Goal: Find specific page/section: Find specific page/section

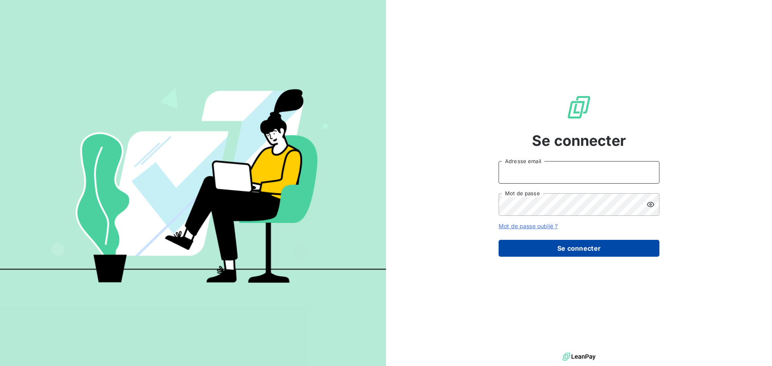
type input "[PERSON_NAME][EMAIL_ADDRESS][DOMAIN_NAME]"
click at [575, 248] on button "Se connecter" at bounding box center [579, 248] width 161 height 17
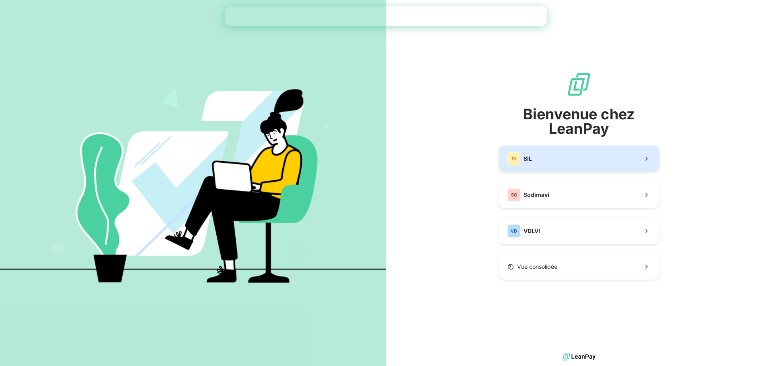
click at [548, 162] on button "SI SIL" at bounding box center [579, 159] width 161 height 27
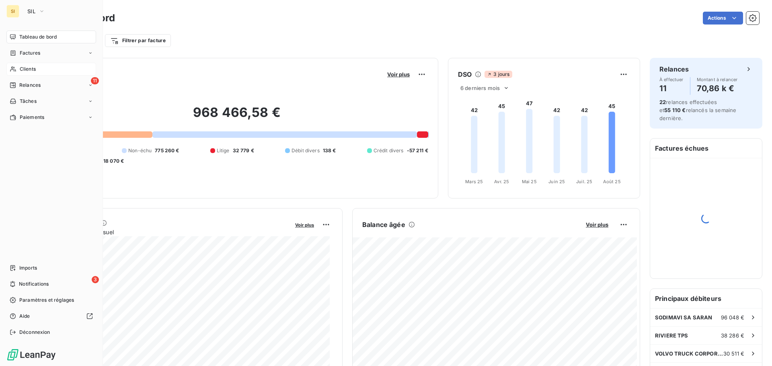
click at [22, 69] on span "Clients" at bounding box center [28, 69] width 16 height 7
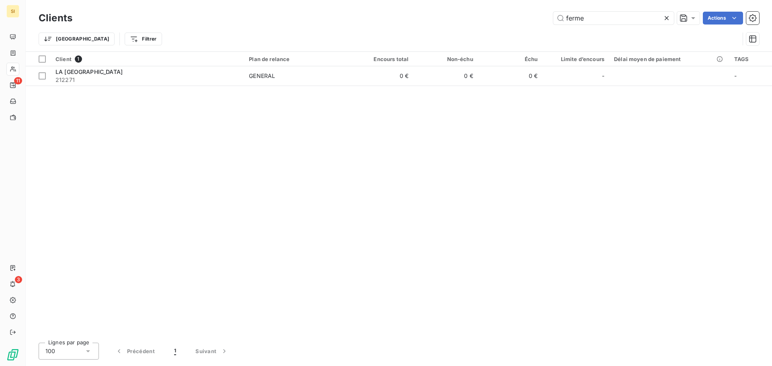
drag, startPoint x: 598, startPoint y: 20, endPoint x: 463, endPoint y: 23, distance: 135.2
click at [463, 23] on div "ferme Actions" at bounding box center [420, 18] width 677 height 13
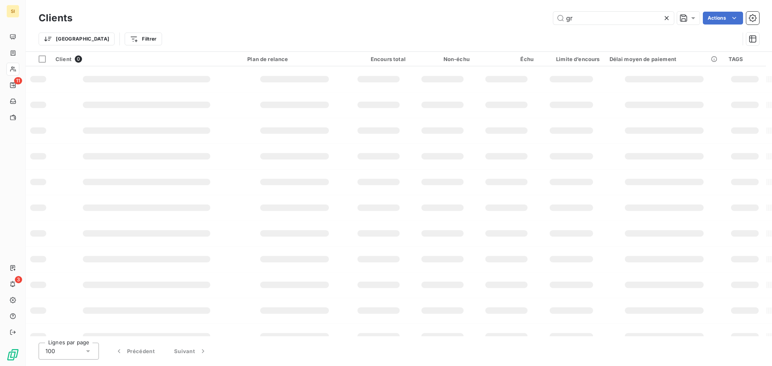
type input "g"
